Goal: Check status: Check status

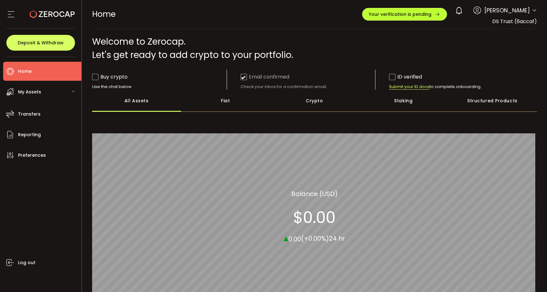
click at [387, 16] on span "Your verification is pending" at bounding box center [399, 14] width 63 height 4
